Goal: Task Accomplishment & Management: Use online tool/utility

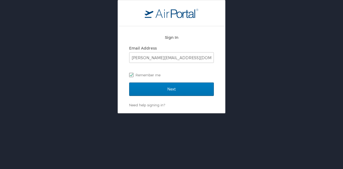
click at [179, 76] on label "Remember me" at bounding box center [171, 75] width 85 height 8
click at [132, 76] on input "Remember me" at bounding box center [130, 74] width 3 height 3
click at [179, 76] on label "Remember me" at bounding box center [171, 75] width 85 height 8
click at [132, 76] on input "Remember me" at bounding box center [130, 74] width 3 height 3
checkbox input "true"
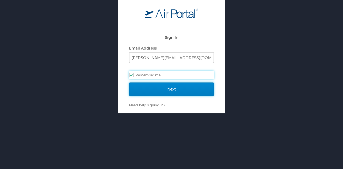
click at [165, 87] on input "Next" at bounding box center [171, 88] width 85 height 13
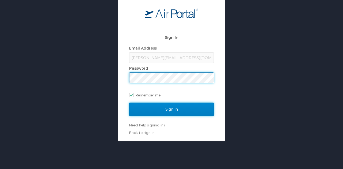
click at [167, 110] on input "Sign In" at bounding box center [171, 109] width 85 height 13
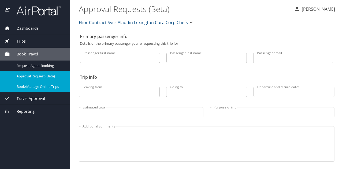
click at [33, 84] on span "Book/Manage Online Trips" at bounding box center [40, 86] width 47 height 5
